Goal: Task Accomplishment & Management: Complete application form

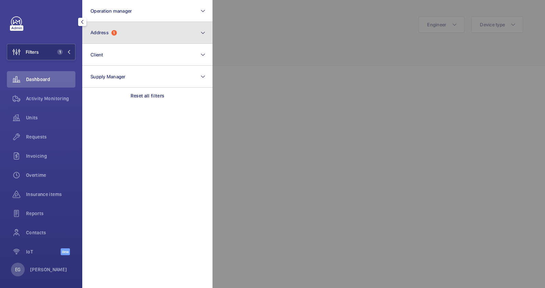
scroll to position [360, 0]
click at [124, 34] on button "Address 1" at bounding box center [147, 33] width 130 height 22
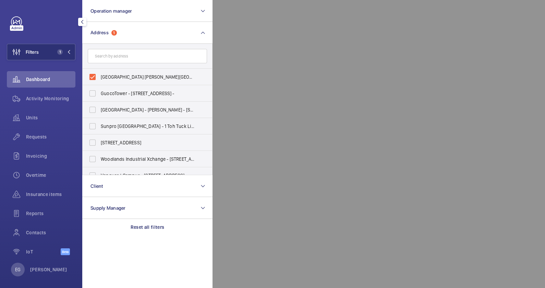
click at [121, 77] on span "Singapore Chung Hwa Medical Institution - Chung Hwa Medical Institution Toa Pay…" at bounding box center [148, 77] width 94 height 7
click at [99, 77] on input "Singapore Chung Hwa Medical Institution - Chung Hwa Medical Institution Toa Pay…" at bounding box center [93, 77] width 14 height 14
checkbox input "false"
click at [124, 58] on input "text" at bounding box center [147, 56] width 119 height 14
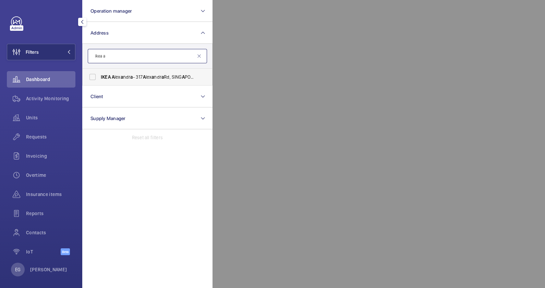
type input "ikea a"
click at [130, 74] on span "a" at bounding box center [131, 76] width 2 height 5
click at [99, 74] on input "IKEA A lex a ndr a - 317 A lex a ndr a Rd, SING A PORE 159965" at bounding box center [93, 77] width 14 height 14
checkbox input "true"
click at [267, 37] on div at bounding box center [484, 144] width 545 height 288
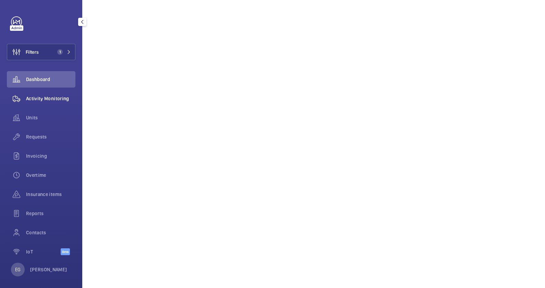
scroll to position [103, 0]
click at [51, 100] on span "Activity Monitoring" at bounding box center [50, 98] width 49 height 7
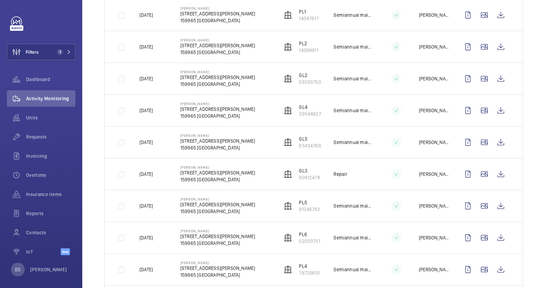
scroll to position [428, 0]
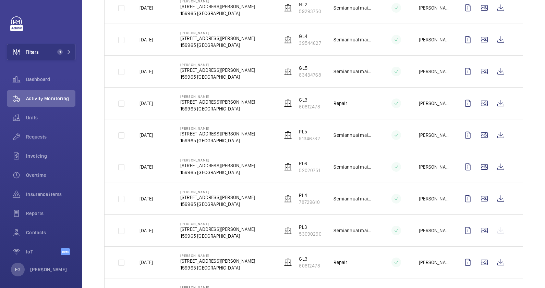
click at [494, 228] on div at bounding box center [483, 231] width 49 height 16
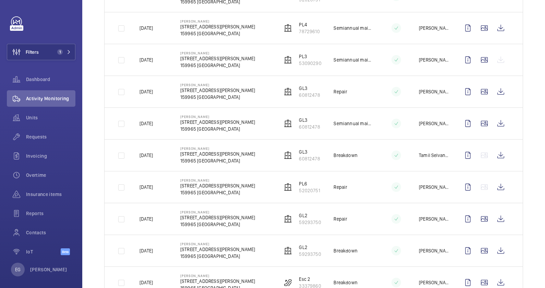
scroll to position [556, 0]
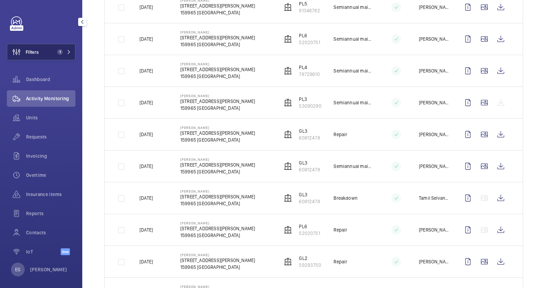
click at [62, 53] on span "1" at bounding box center [62, 51] width 16 height 5
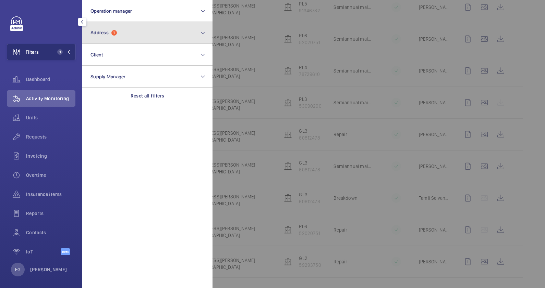
click at [133, 34] on button "Address 1" at bounding box center [147, 33] width 130 height 22
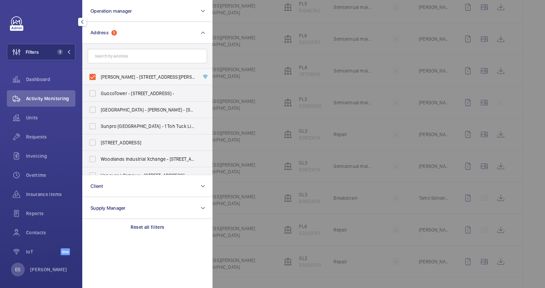
click at [137, 76] on span "IKEA Alexandra - 317 Alexandra Rd, SINGAPORE 159965" at bounding box center [148, 77] width 94 height 7
click at [99, 76] on input "IKEA Alexandra - 317 Alexandra Rd, SINGAPORE 159965" at bounding box center [93, 77] width 14 height 14
checkbox input "false"
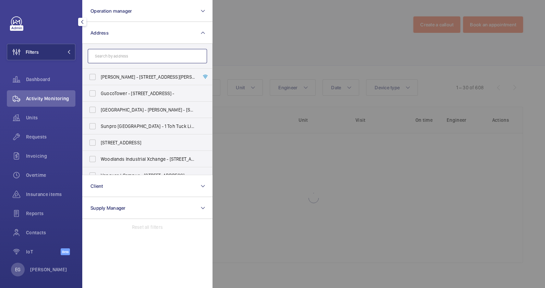
click at [125, 54] on input "text" at bounding box center [147, 56] width 119 height 14
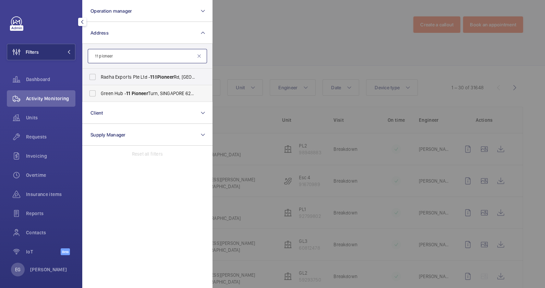
type input "11 pioneer"
click at [147, 94] on span "Pioneer" at bounding box center [140, 93] width 16 height 5
click at [99, 94] on input "Green Hub - 11 Pioneer Turn, SINGAPORE 627575" at bounding box center [93, 94] width 14 height 14
checkbox input "true"
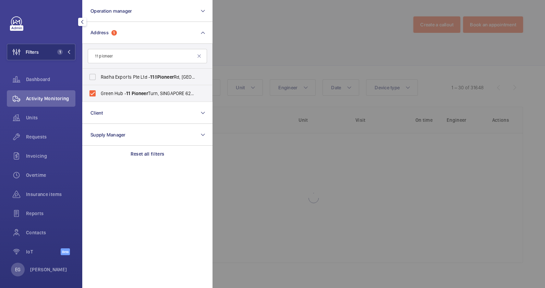
click at [262, 43] on div at bounding box center [484, 144] width 545 height 288
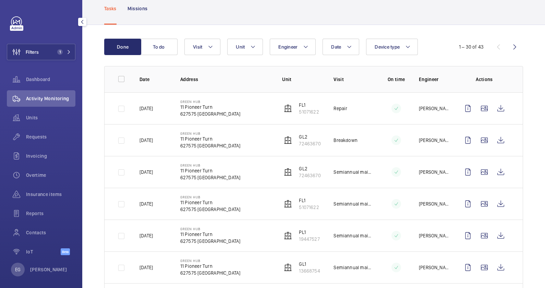
scroll to position [128, 0]
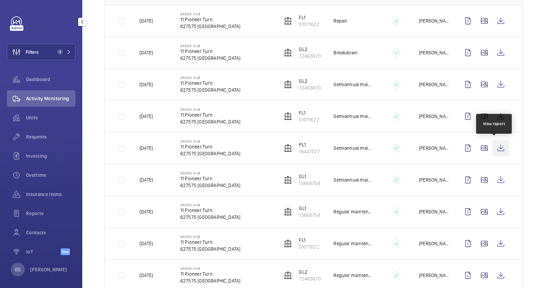
click at [493, 148] on wm-front-icon-button at bounding box center [500, 148] width 16 height 16
click at [497, 147] on wm-front-icon-button at bounding box center [500, 148] width 16 height 16
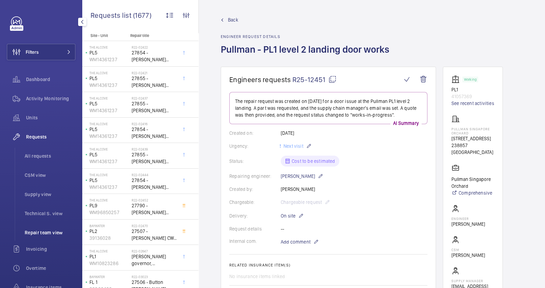
scroll to position [98, 0]
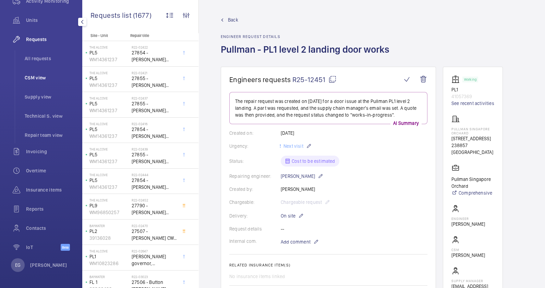
click at [38, 77] on span "CSM view" at bounding box center [50, 77] width 51 height 7
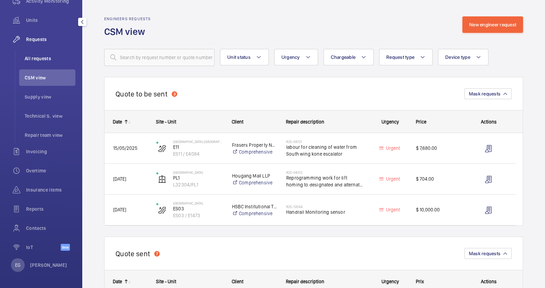
click at [38, 58] on span "All requests" at bounding box center [50, 58] width 51 height 7
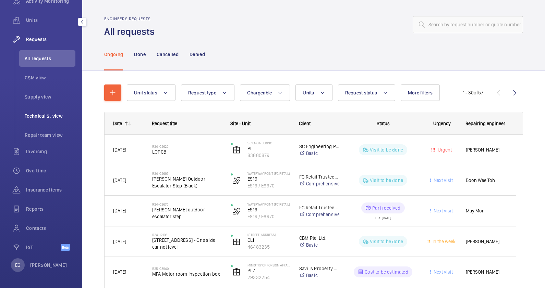
click at [42, 115] on span "Technical S. view" at bounding box center [50, 116] width 51 height 7
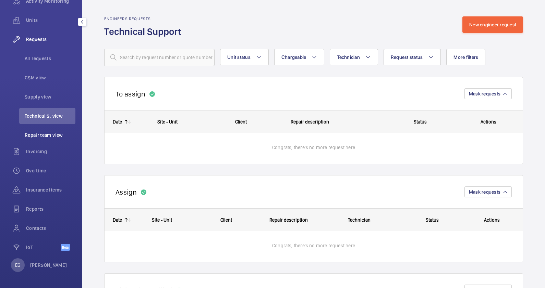
click at [48, 134] on span "Repair team view" at bounding box center [50, 135] width 51 height 7
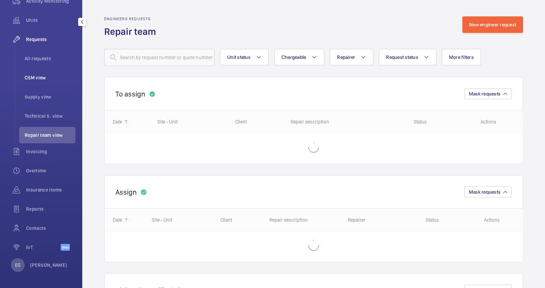
click at [44, 75] on span "CSM view" at bounding box center [50, 77] width 51 height 7
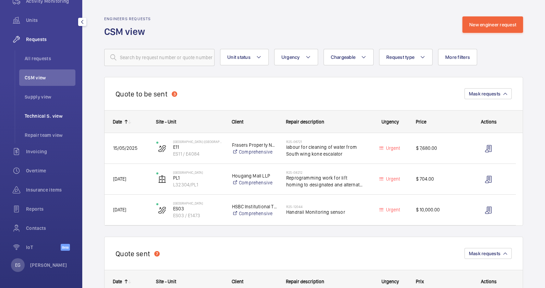
click at [49, 119] on span "Technical S. view" at bounding box center [50, 116] width 51 height 7
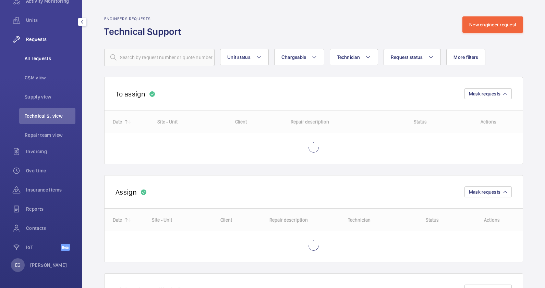
click at [37, 56] on span "All requests" at bounding box center [50, 58] width 51 height 7
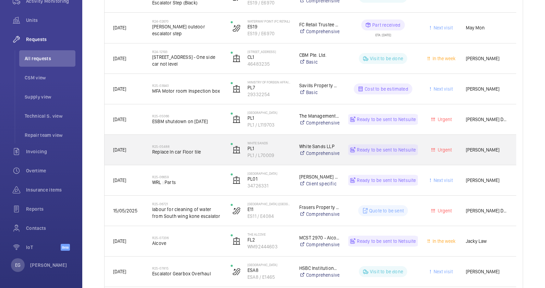
scroll to position [299, 0]
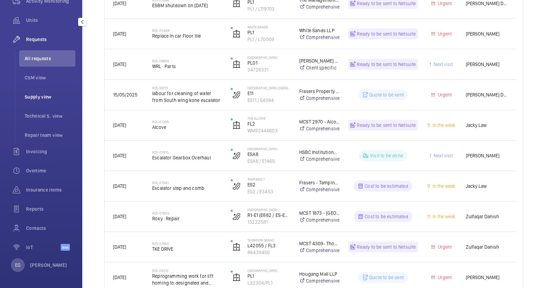
click at [37, 94] on span "Supply view" at bounding box center [50, 97] width 51 height 7
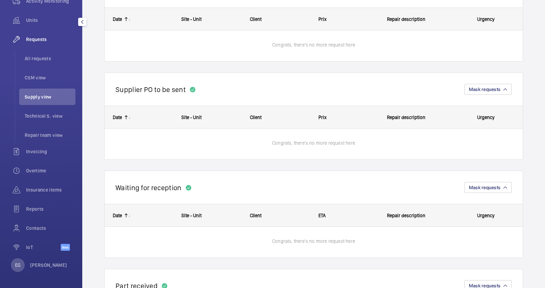
scroll to position [11, 0]
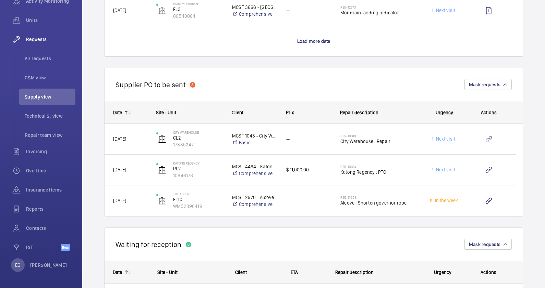
scroll to position [1253, 0]
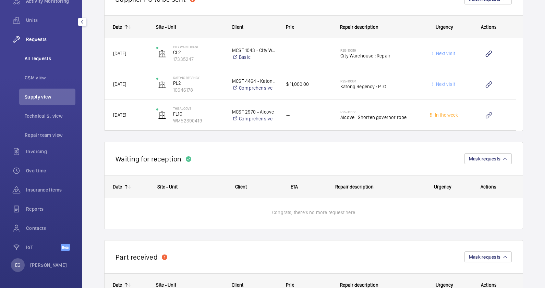
click at [37, 54] on li "All requests" at bounding box center [47, 58] width 56 height 16
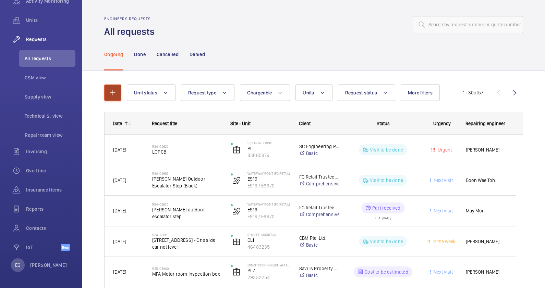
click at [114, 90] on mat-icon "button" at bounding box center [113, 93] width 8 height 8
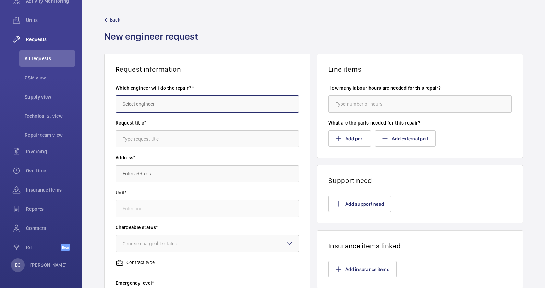
click at [180, 104] on input "text" at bounding box center [206, 104] width 183 height 17
click at [169, 126] on mat-option "[PERSON_NAME]" at bounding box center [206, 124] width 180 height 17
type input "[PERSON_NAME]"
click at [163, 139] on input "text" at bounding box center [206, 139] width 183 height 17
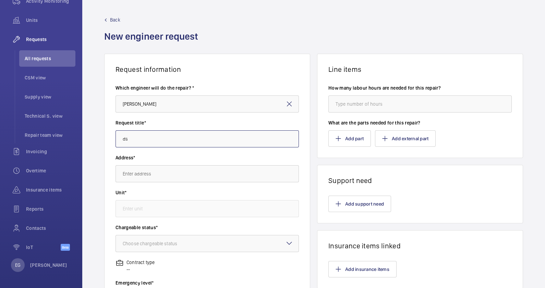
type input "d"
paste input "Fujitec board (IF90E-C7)"
click at [122, 138] on input "Fujitec board (IF90E-C7)" at bounding box center [206, 139] width 183 height 17
type input "Fujitec board (IF90E-C7)"
click at [155, 173] on input "text" at bounding box center [206, 173] width 183 height 17
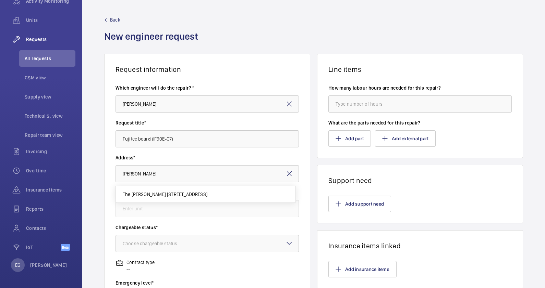
click at [166, 192] on span "The [PERSON_NAME] [STREET_ADDRESS]" at bounding box center [165, 194] width 85 height 7
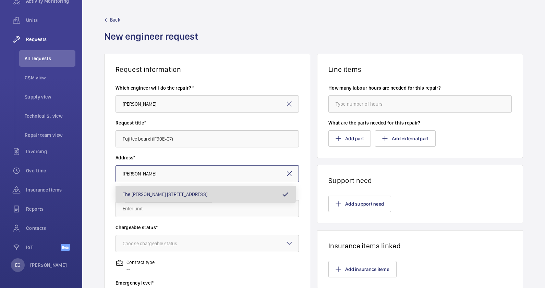
type input "The [PERSON_NAME] [STREET_ADDRESS]"
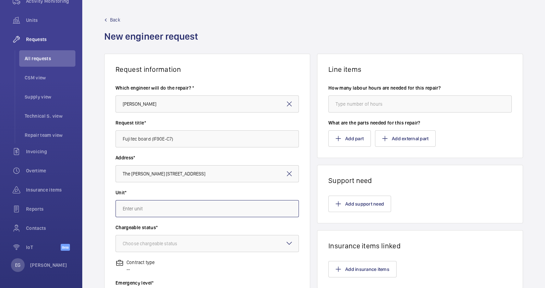
click at [165, 209] on input "text" at bounding box center [206, 208] width 183 height 17
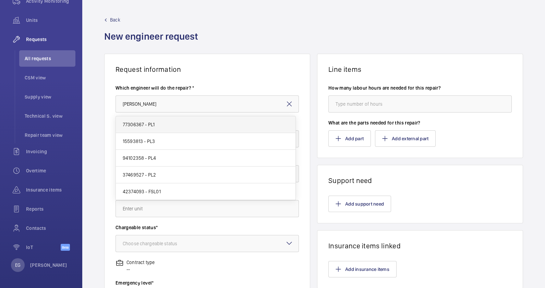
click at [169, 126] on mat-option "77306367 - PL1" at bounding box center [206, 124] width 180 height 17
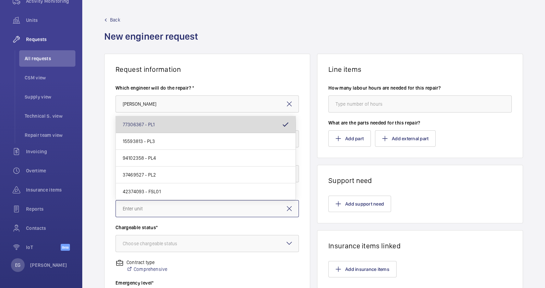
type input "77306367 - PL1"
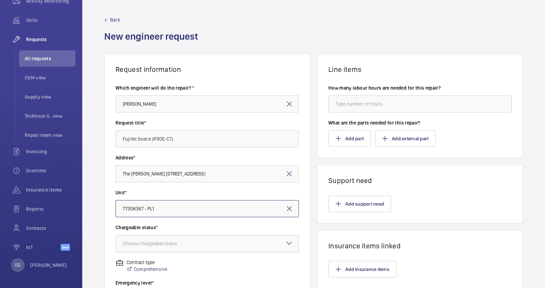
click at [170, 243] on div "Choose chargeable status" at bounding box center [159, 243] width 72 height 7
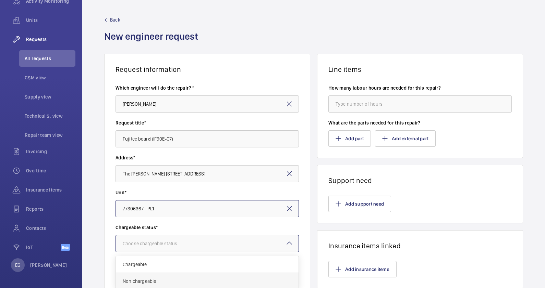
click at [162, 281] on span "Non chargeable" at bounding box center [207, 281] width 169 height 7
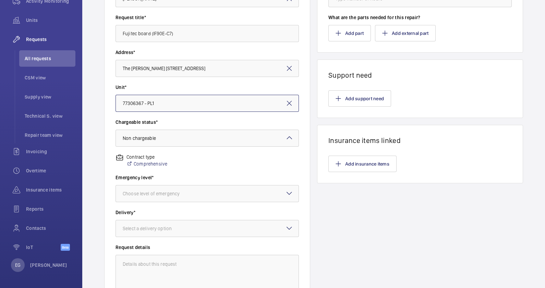
scroll to position [128, 0]
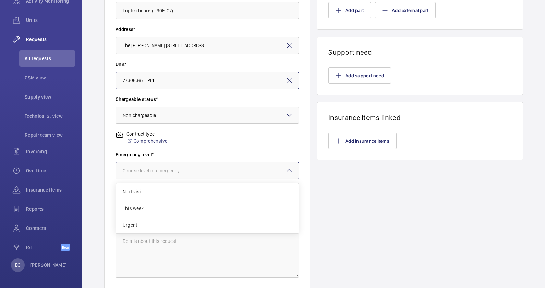
click at [162, 165] on div at bounding box center [207, 171] width 183 height 16
click at [155, 194] on span "Next visit" at bounding box center [207, 191] width 169 height 7
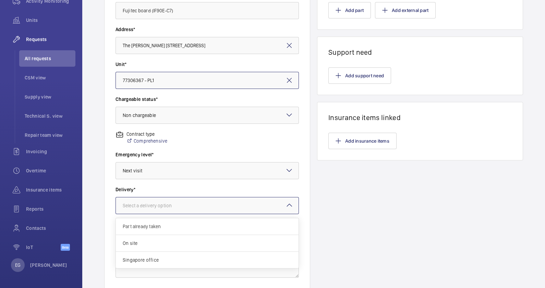
click at [158, 205] on div "Select a delivery option" at bounding box center [156, 205] width 66 height 7
click at [152, 259] on span "Singapore office" at bounding box center [207, 260] width 169 height 7
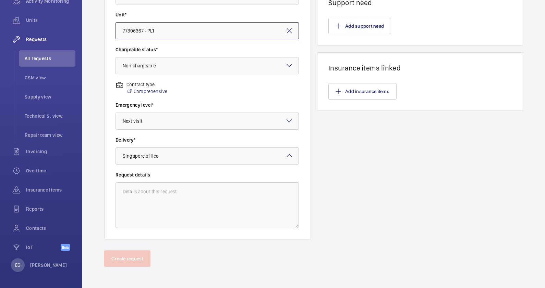
scroll to position [7, 0]
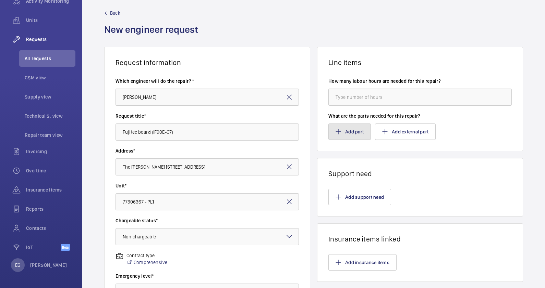
click at [353, 130] on button "Add part" at bounding box center [349, 132] width 42 height 16
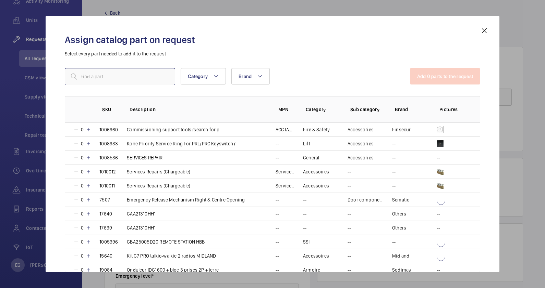
click at [132, 78] on input "text" at bounding box center [120, 76] width 110 height 17
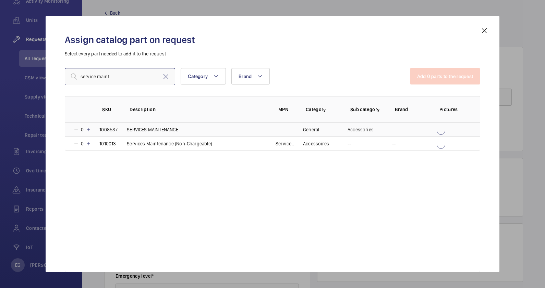
type input "service maint"
click at [159, 133] on p "SERVICES MAINTENANCE" at bounding box center [152, 129] width 51 height 7
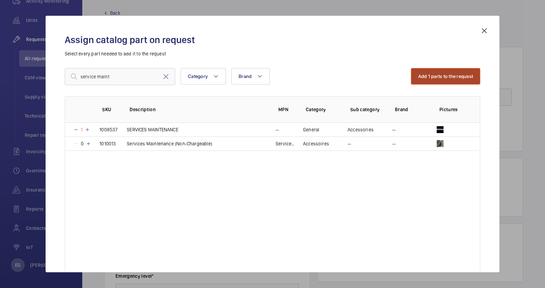
click at [459, 78] on button "Add 1 parts to the request" at bounding box center [446, 76] width 70 height 16
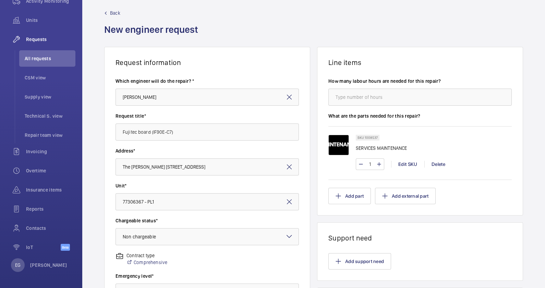
click at [137, 256] on wm-front-async-data-loader "Back New engineer request Request information Which engineer will do the repair…" at bounding box center [313, 226] width 462 height 467
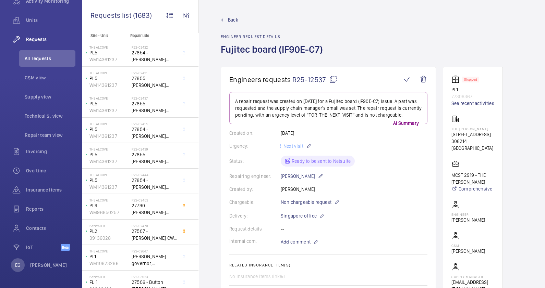
click at [332, 76] on mat-icon at bounding box center [333, 79] width 8 height 8
